Goal: Task Accomplishment & Management: Use online tool/utility

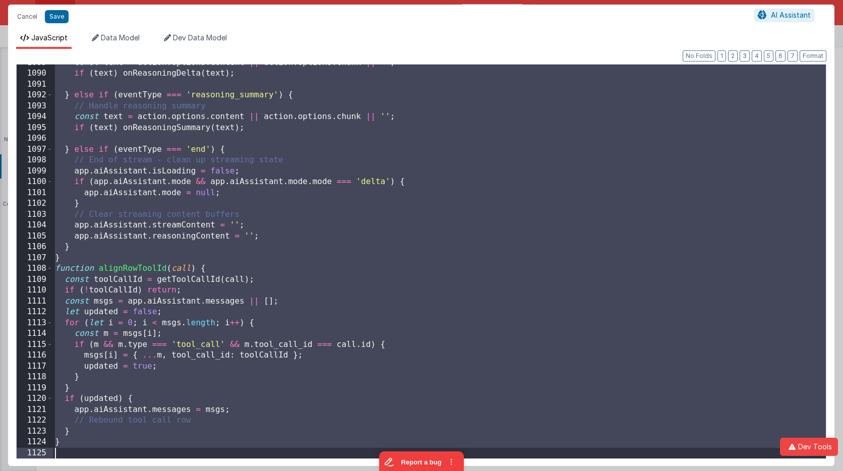
scroll to position [11831, 0]
click at [21, 15] on button "Cancel" at bounding box center [27, 17] width 30 height 14
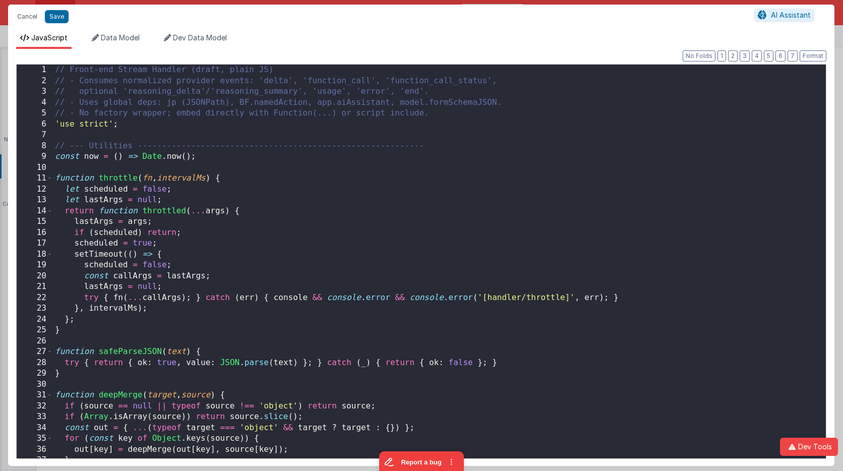
click at [454, 141] on div "// Front-end Stream Handler (draft, plain JS) // - Consumes normalized provider…" at bounding box center [439, 272] width 773 height 415
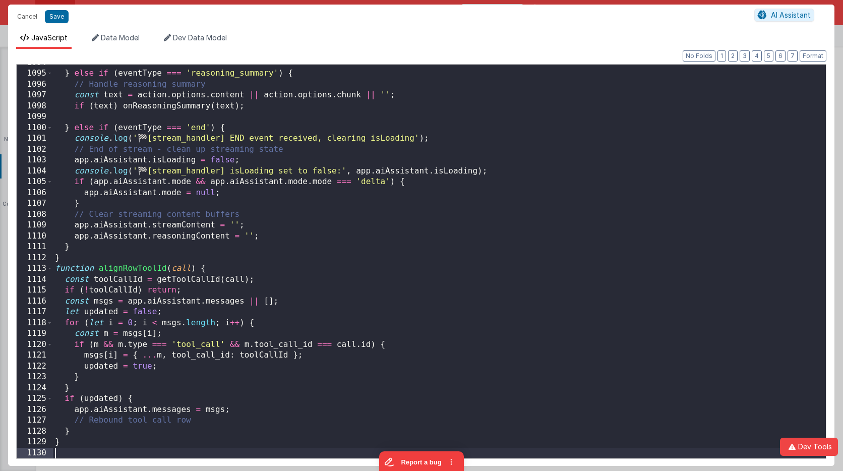
scroll to position [11885, 0]
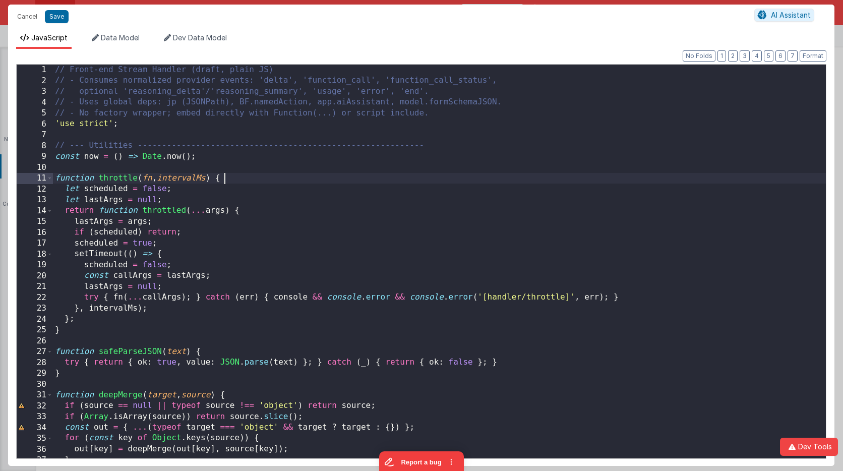
click at [454, 179] on div "// Front-end Stream Handler (draft, plain JS) // - Consumes normalized provider…" at bounding box center [439, 272] width 773 height 415
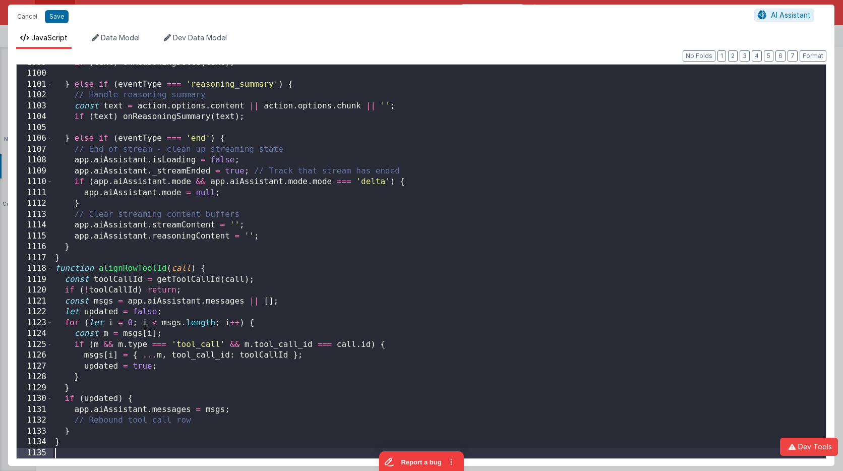
scroll to position [11939, 0]
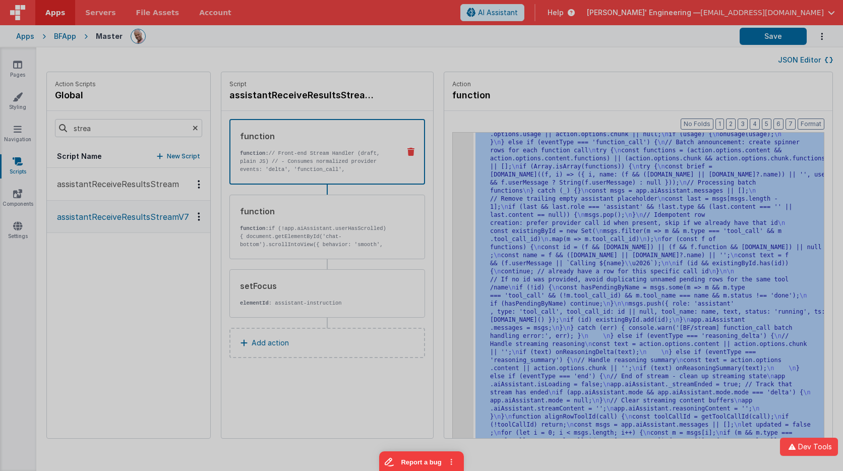
scroll to position [3567, 0]
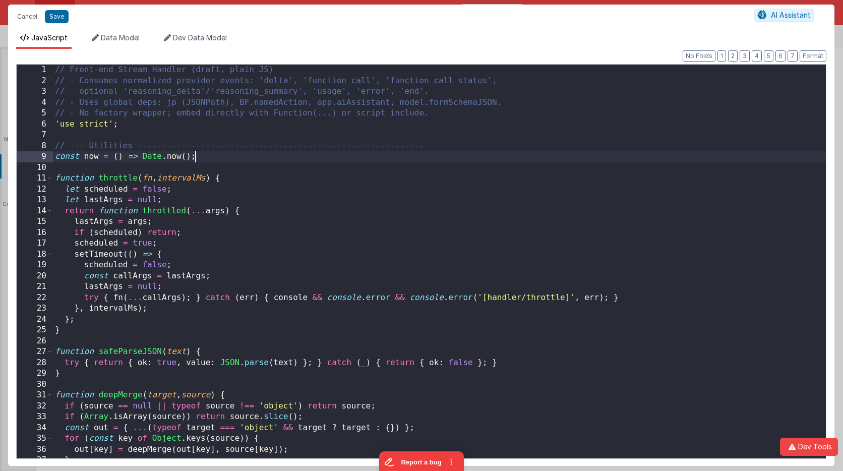
click at [458, 160] on div "// Front-end Stream Handler (draft, plain JS) // - Consumes normalized provider…" at bounding box center [439, 272] width 773 height 415
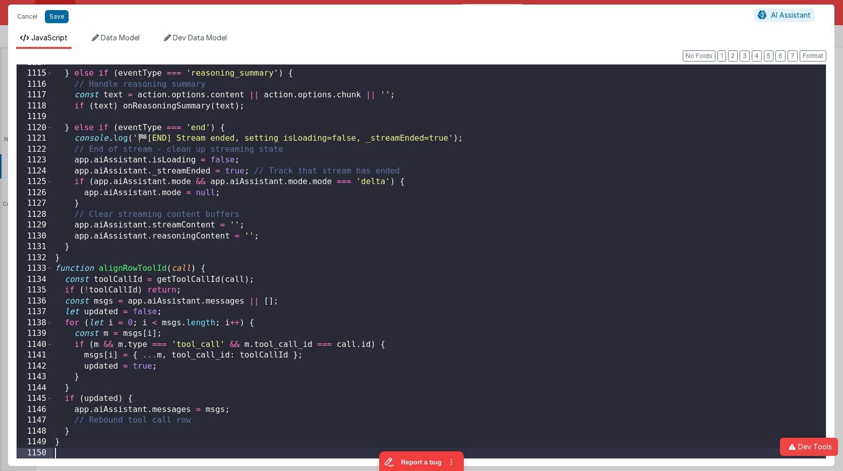
scroll to position [12102, 0]
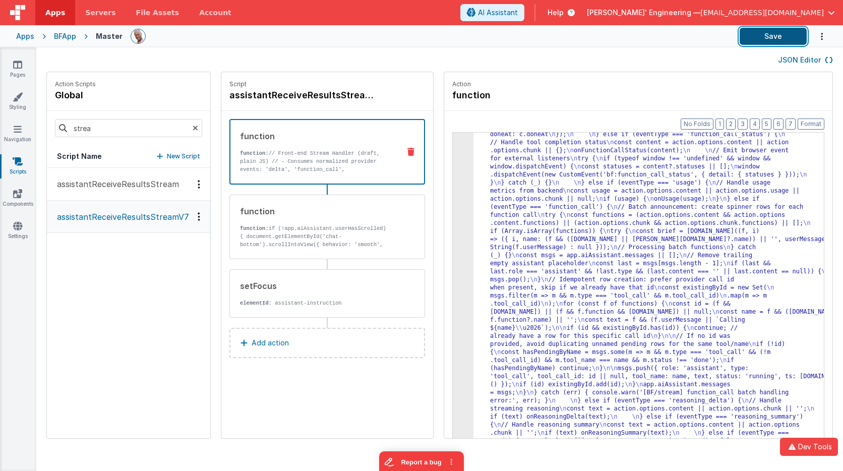
click at [755, 31] on button "Save" at bounding box center [772, 36] width 67 height 17
drag, startPoint x: 507, startPoint y: 149, endPoint x: 477, endPoint y: 146, distance: 29.3
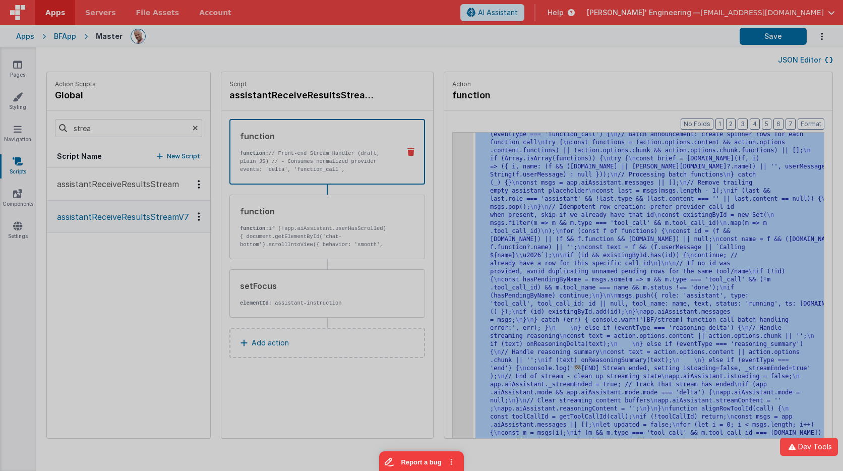
scroll to position [3639, 0]
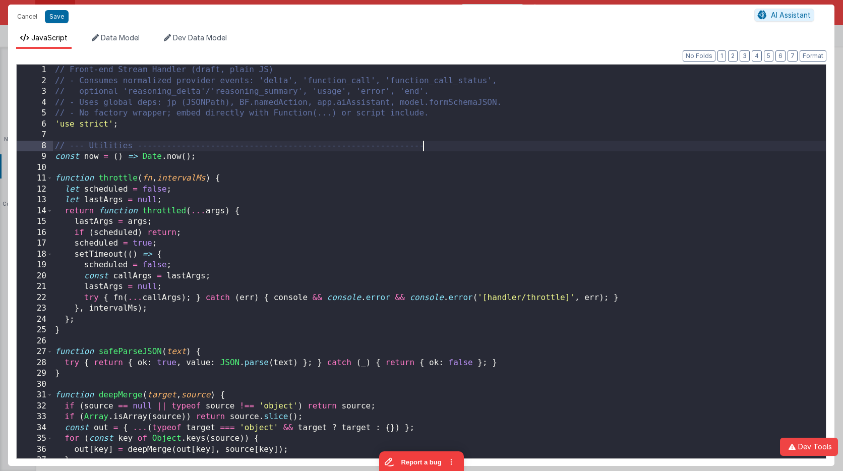
click at [454, 144] on div "// Front-end Stream Handler (draft, plain JS) // - Consumes normalized provider…" at bounding box center [439, 272] width 773 height 415
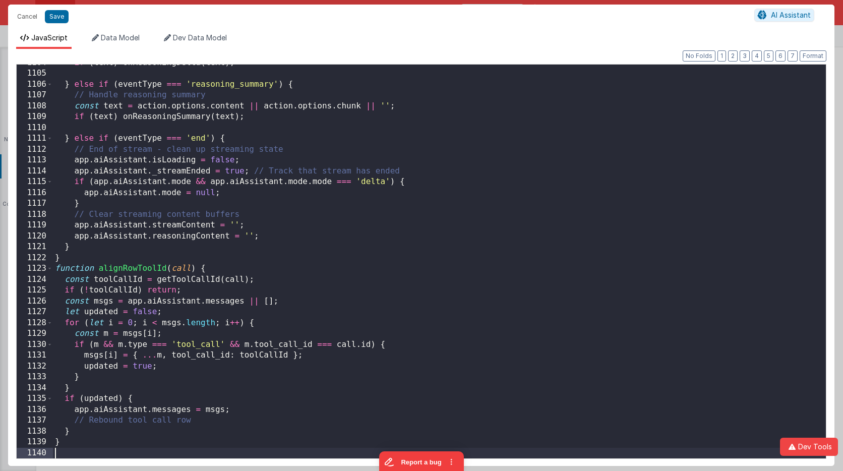
scroll to position [11993, 0]
click at [57, 19] on button "Save" at bounding box center [57, 16] width 24 height 13
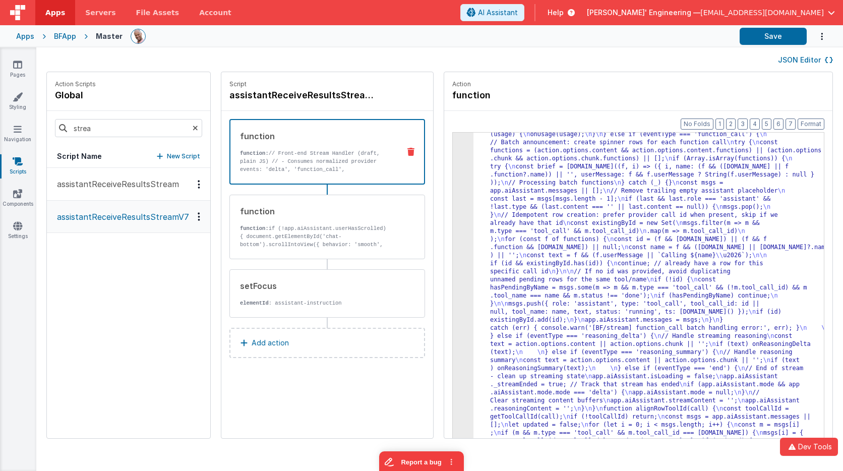
scroll to position [3591, 0]
click at [771, 34] on button "Save" at bounding box center [772, 36] width 67 height 17
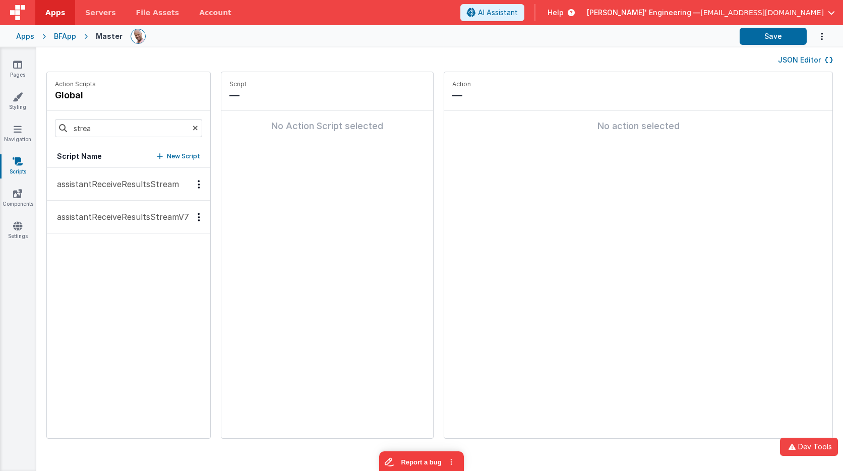
click at [150, 212] on p "assistantReceiveResultsStreamV7" at bounding box center [120, 217] width 138 height 12
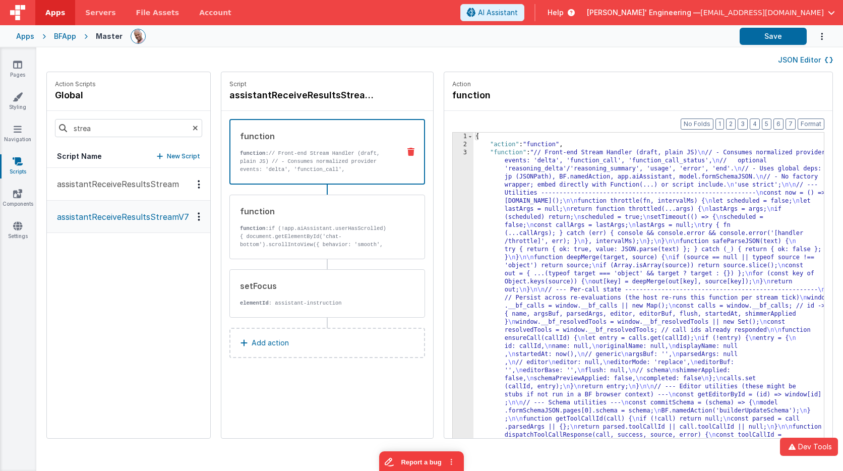
drag, startPoint x: 501, startPoint y: 172, endPoint x: 493, endPoint y: 171, distance: 7.1
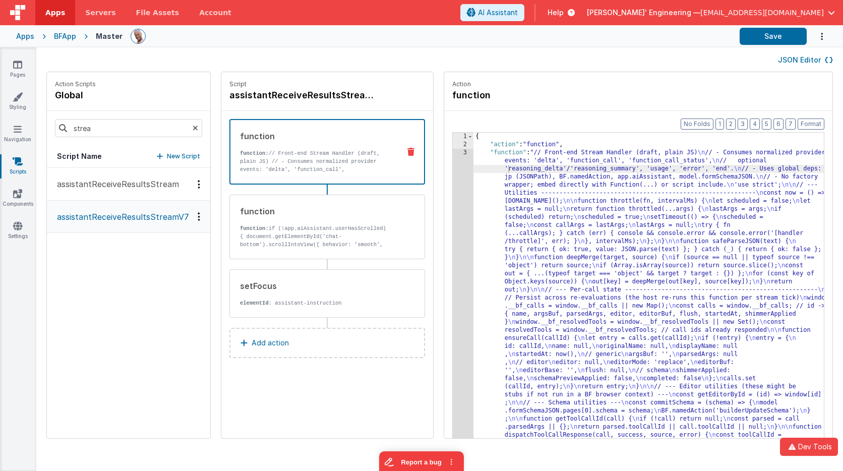
drag, startPoint x: 442, startPoint y: 168, endPoint x: 452, endPoint y: 167, distance: 10.1
click at [451, 168] on div "Format 7 6 5 4 3 2 1 No Folds 1 2 3 { "action" : "function" , "function" : "// …" at bounding box center [638, 294] width 388 height 366
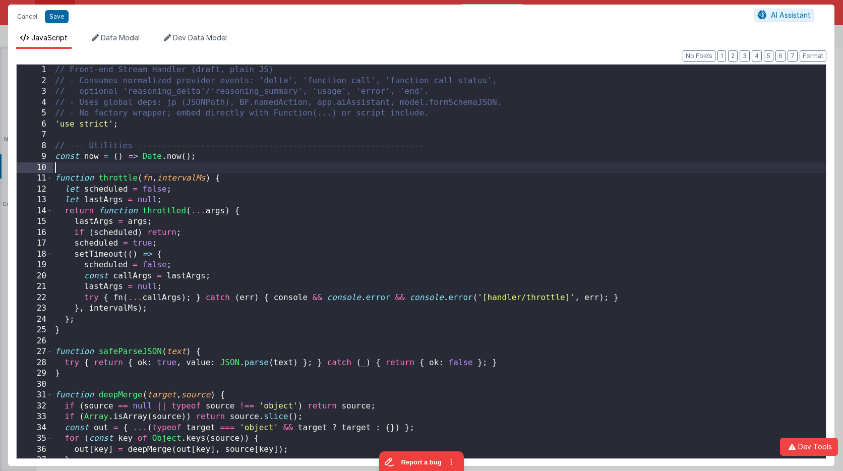
click at [452, 167] on div "// Front-end Stream Handler (draft, plain JS) // - Consumes normalized provider…" at bounding box center [439, 275] width 773 height 421
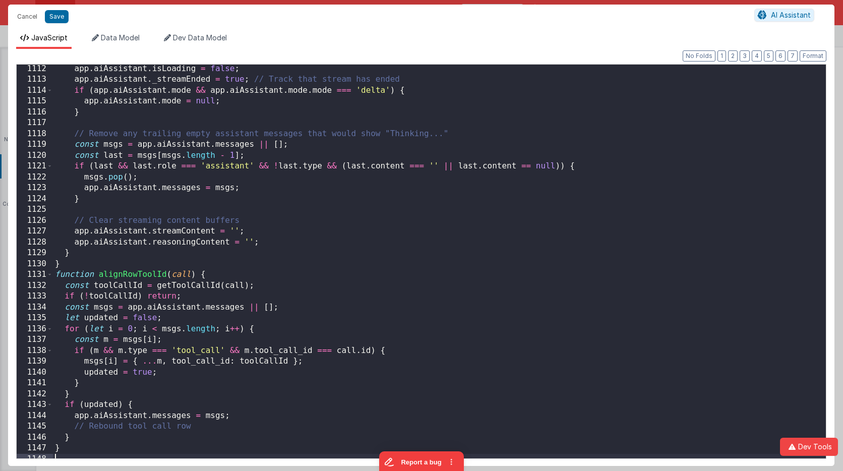
scroll to position [12074, 0]
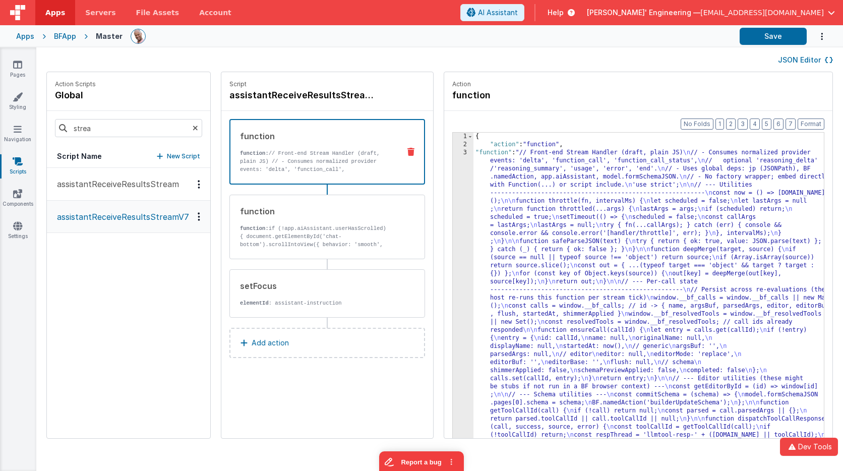
drag, startPoint x: 515, startPoint y: 168, endPoint x: 506, endPoint y: 165, distance: 9.1
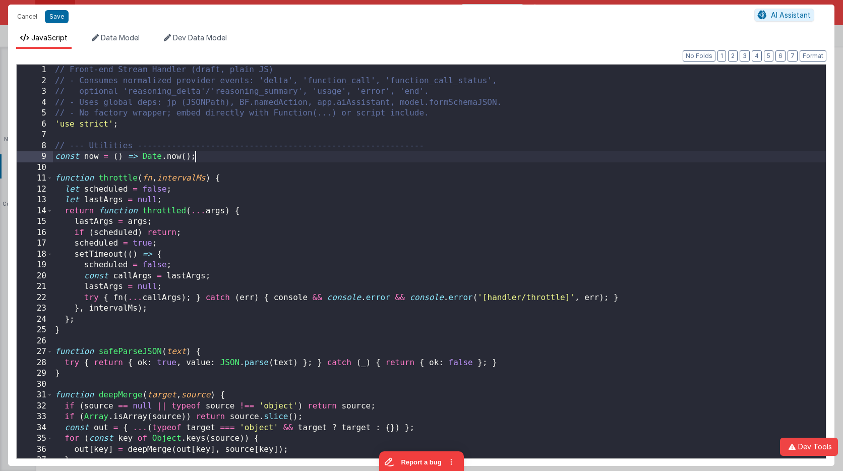
scroll to position [0, 0]
click at [448, 155] on div "// Front-end Stream Handler (draft, plain JS) // - Consumes normalized provider…" at bounding box center [439, 272] width 773 height 415
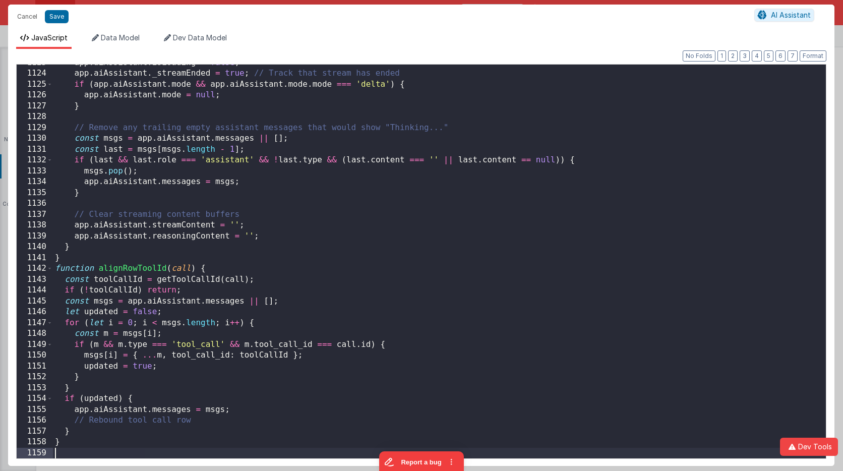
scroll to position [12199, 0]
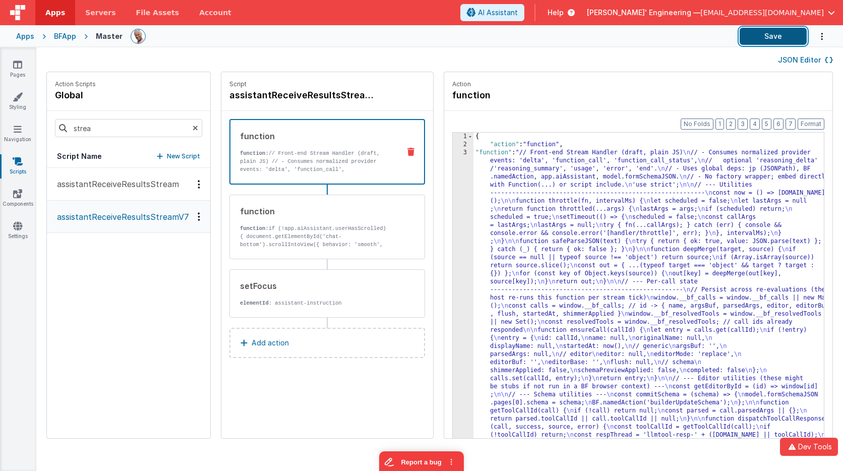
click at [767, 44] on button "Save" at bounding box center [772, 36] width 67 height 17
